Goal: Task Accomplishment & Management: Manage account settings

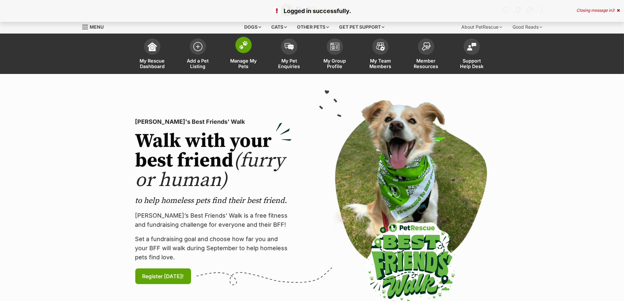
click at [237, 51] on link "Manage My Pets" at bounding box center [244, 54] width 46 height 39
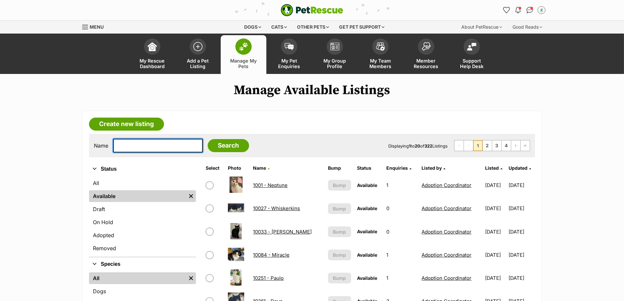
click at [165, 147] on input "text" at bounding box center [158, 146] width 90 height 14
type input "kyro"
click at [208, 139] on input "Search" at bounding box center [228, 145] width 41 height 13
